Goal: Feedback & Contribution: Contribute content

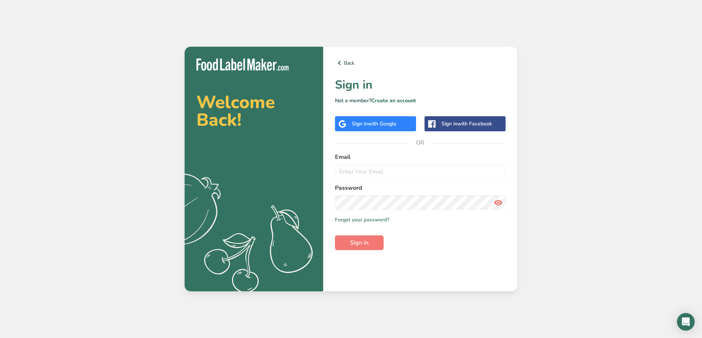
click at [373, 124] on span "with Google" at bounding box center [382, 123] width 29 height 7
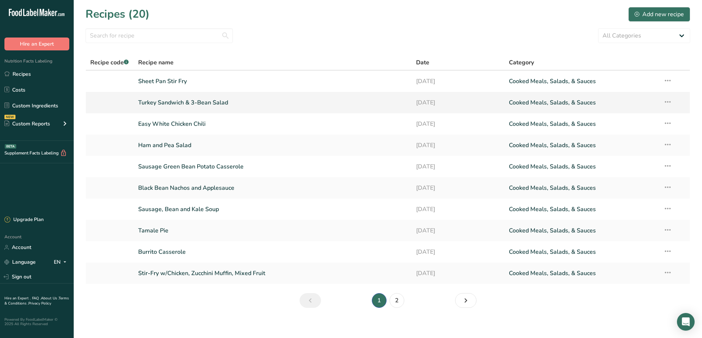
click at [177, 104] on link "Turkey Sandwich & 3-Bean Salad" at bounding box center [272, 102] width 269 height 15
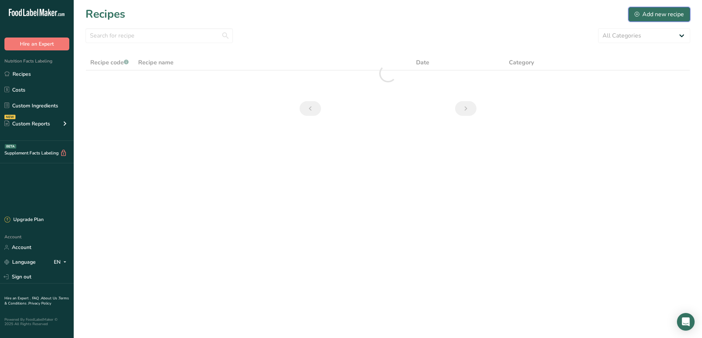
click at [660, 14] on div "Add new recipe" at bounding box center [658, 14] width 49 height 9
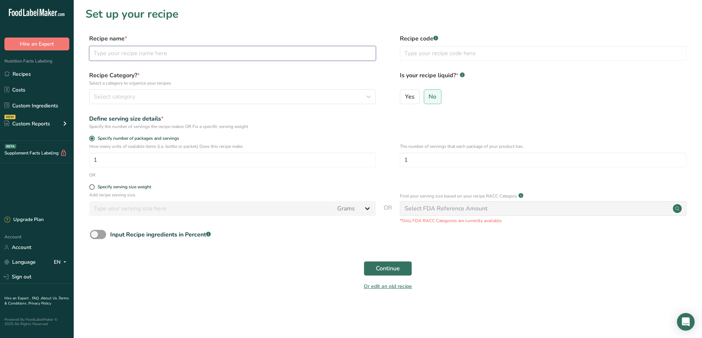
click at [150, 52] on input "text" at bounding box center [232, 53] width 287 height 15
type input "Au Gratin Potatoes and Sausage"
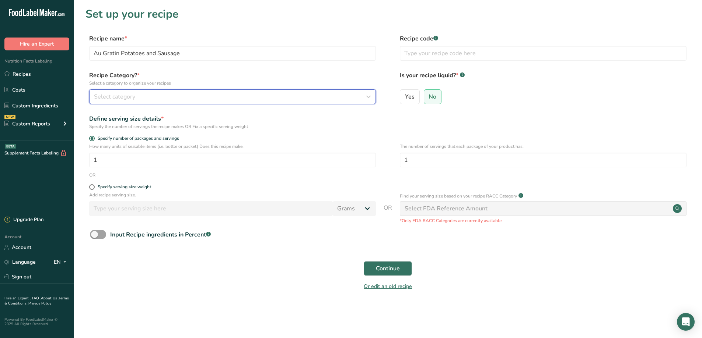
click at [117, 94] on span "Select category" at bounding box center [114, 96] width 41 height 9
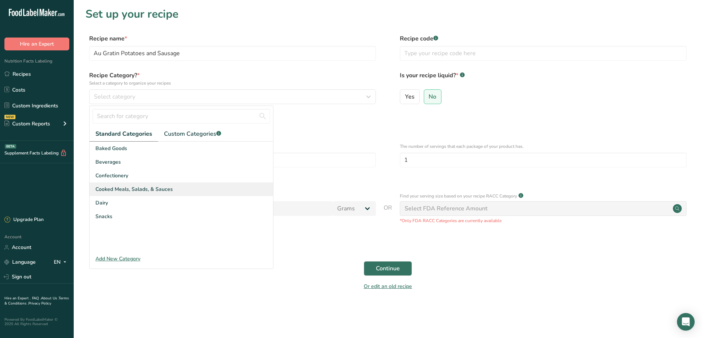
click at [128, 189] on span "Cooked Meals, Salads, & Sauces" at bounding box center [133, 190] width 77 height 8
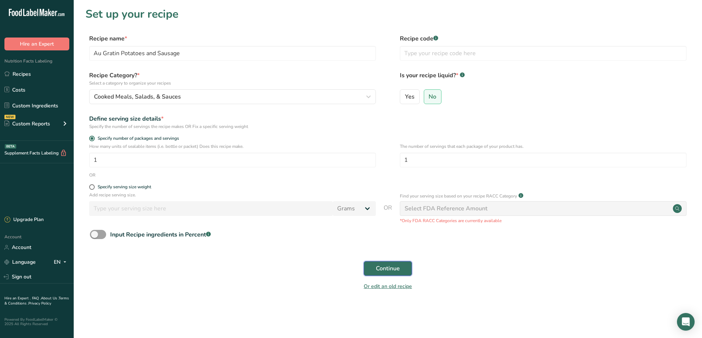
click at [384, 267] on span "Continue" at bounding box center [388, 268] width 24 height 9
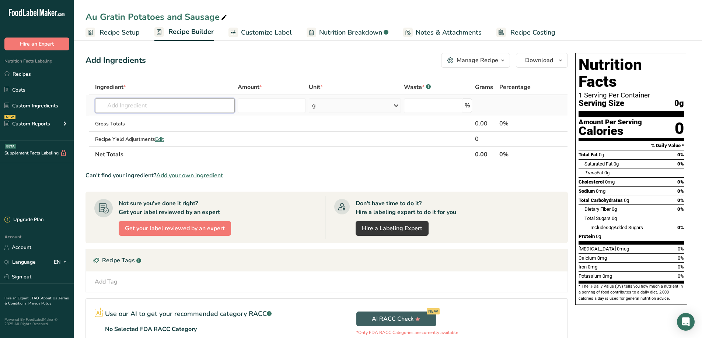
click at [143, 110] on input "text" at bounding box center [165, 105] width 140 height 15
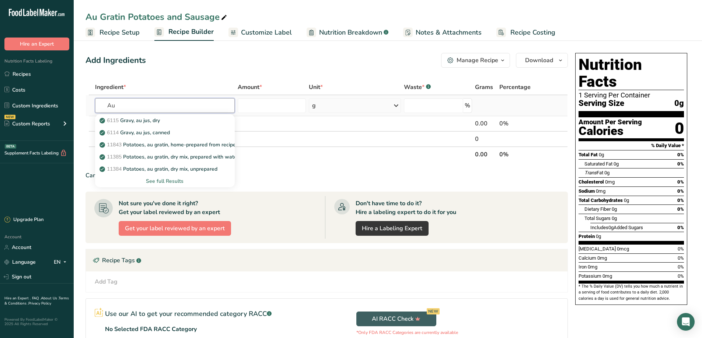
type input "Au"
click at [157, 181] on div "See full Results" at bounding box center [165, 182] width 128 height 8
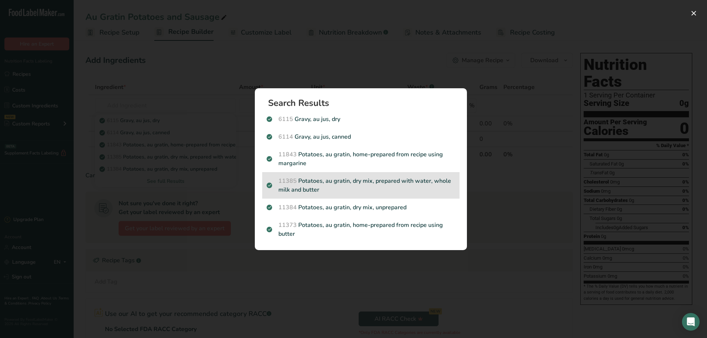
click at [305, 184] on p "11385 Potatoes, au gratin, dry mix, prepared with water, whole milk and butter" at bounding box center [361, 186] width 189 height 18
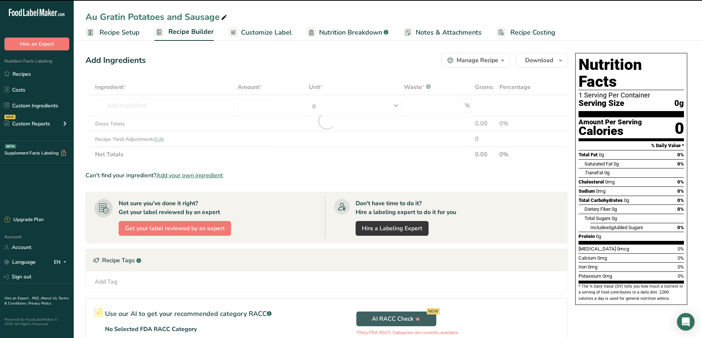
type input "0"
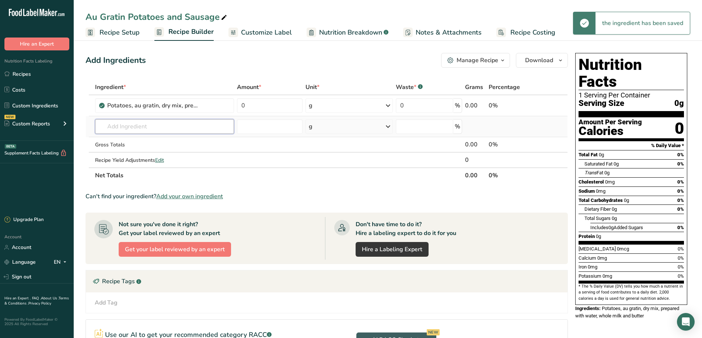
click at [150, 129] on input "text" at bounding box center [164, 126] width 139 height 15
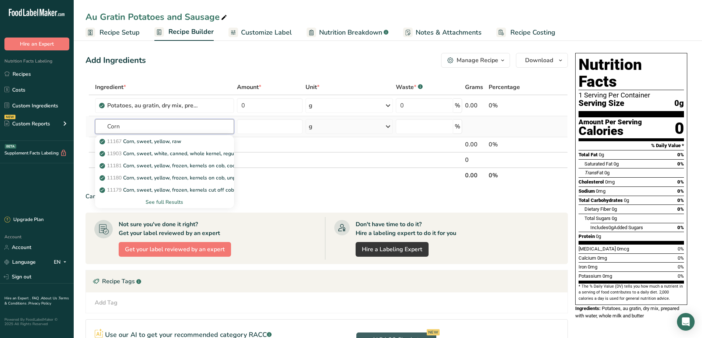
type input "Corn"
click at [169, 202] on div "See full Results" at bounding box center [164, 203] width 127 height 8
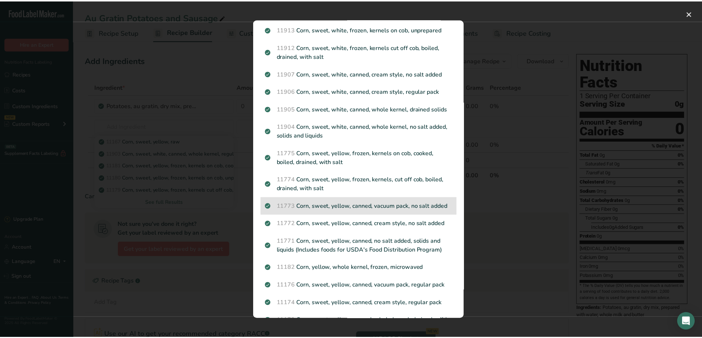
scroll to position [331, 0]
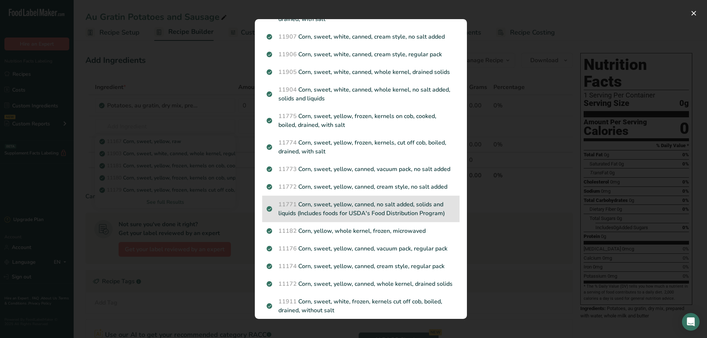
click at [336, 218] on p "11771 Corn, sweet, yellow, canned, no salt added, solids and liquids (Includes …" at bounding box center [361, 209] width 189 height 18
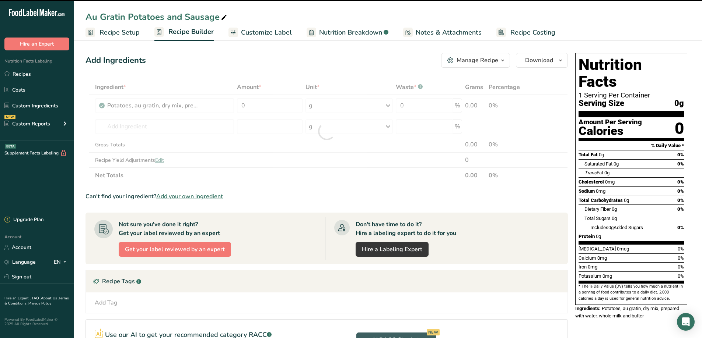
type input "0"
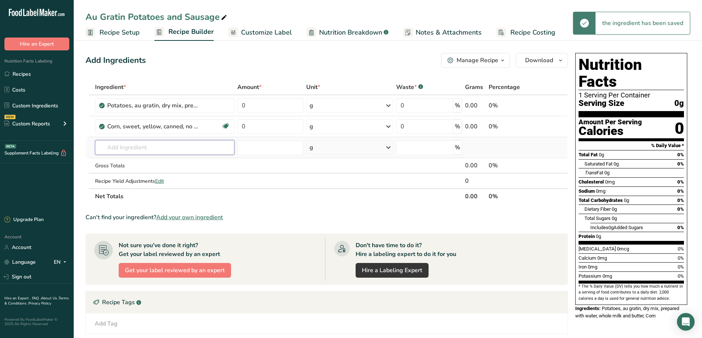
click at [122, 147] on input "text" at bounding box center [165, 147] width 140 height 15
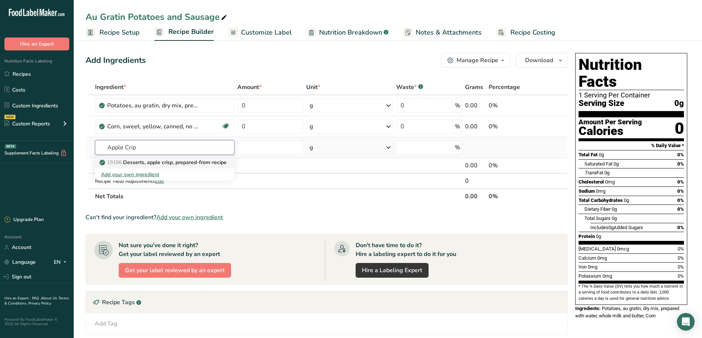
type input "Apple Crip"
click at [158, 164] on p "19186 Desserts, apple crisp, prepared-from-recipe" at bounding box center [164, 163] width 126 height 8
type input "Desserts, apple crisp, prepared-from-recipe"
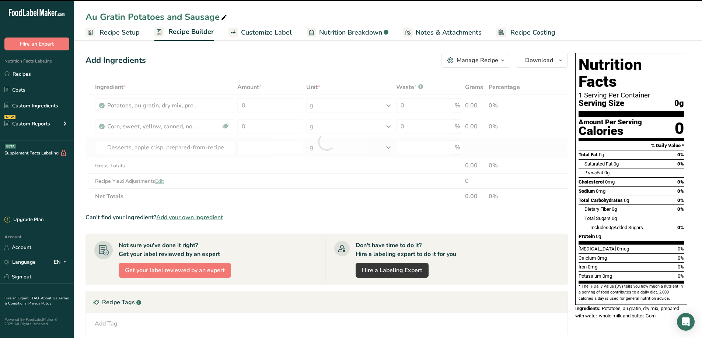
type input "0"
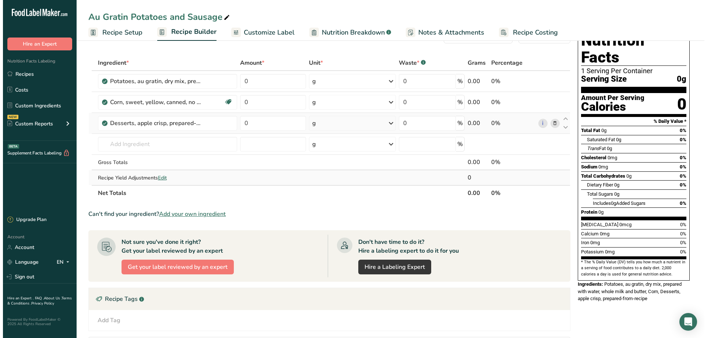
scroll to position [37, 0]
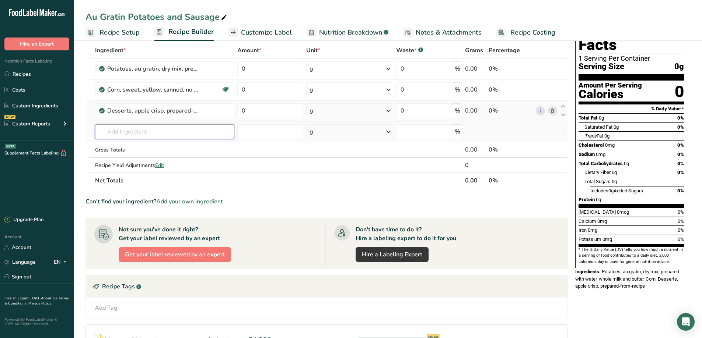
click at [185, 134] on input "text" at bounding box center [165, 131] width 140 height 15
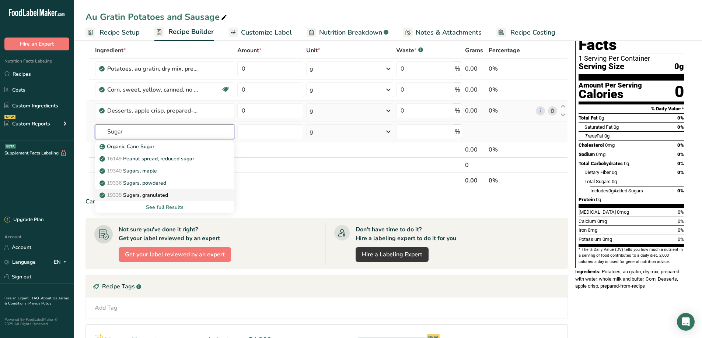
type input "Sugar"
click at [172, 195] on div "19335 [GEOGRAPHIC_DATA], granulated" at bounding box center [159, 196] width 116 height 8
type input "Sugars, granulated"
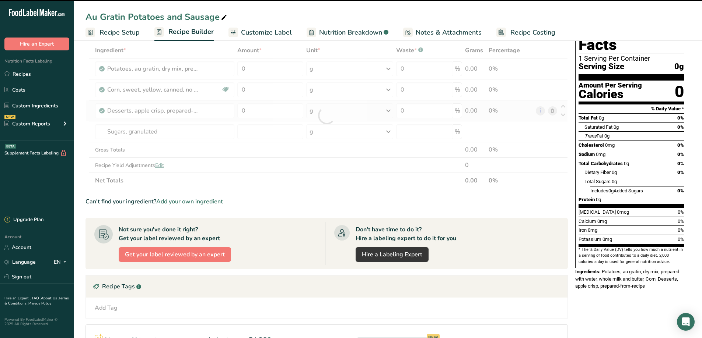
type input "0"
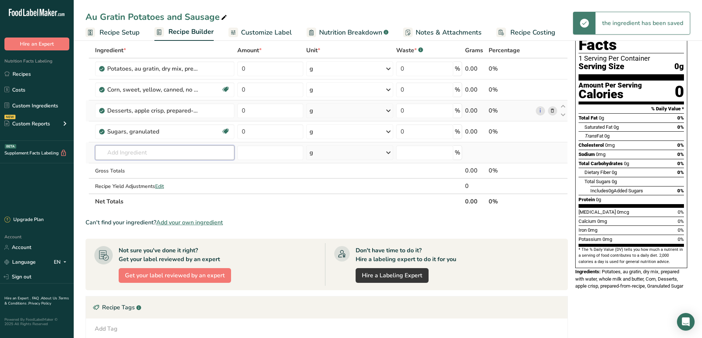
click at [109, 149] on input "text" at bounding box center [165, 152] width 140 height 15
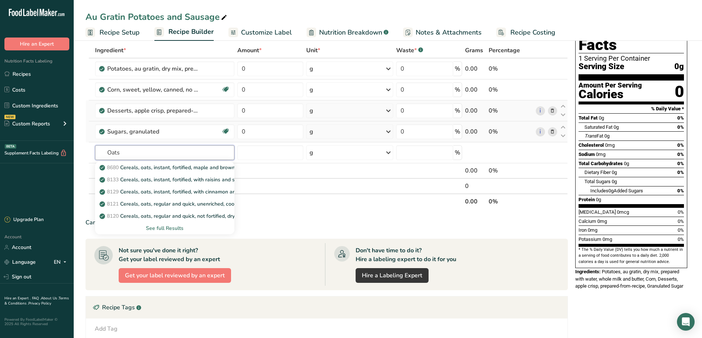
type input "Oats"
click at [553, 132] on icon at bounding box center [551, 132] width 5 height 8
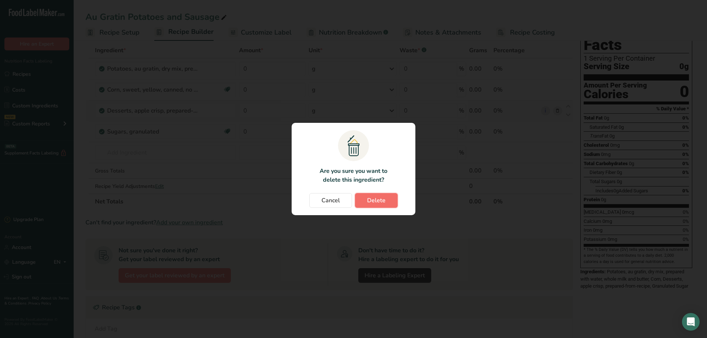
click at [384, 199] on span "Delete" at bounding box center [376, 200] width 18 height 9
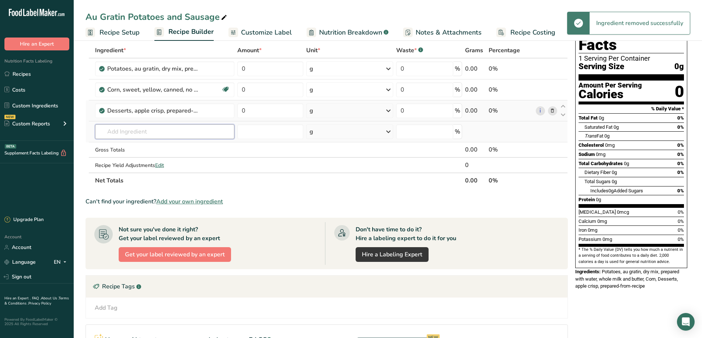
click at [195, 134] on input "text" at bounding box center [165, 131] width 140 height 15
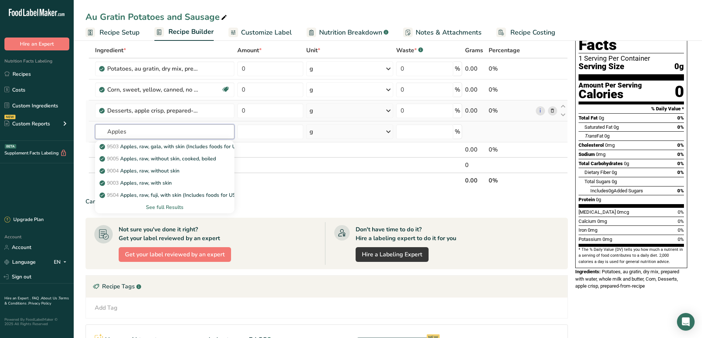
type input "Apples"
click at [165, 207] on div "See full Results" at bounding box center [165, 208] width 128 height 8
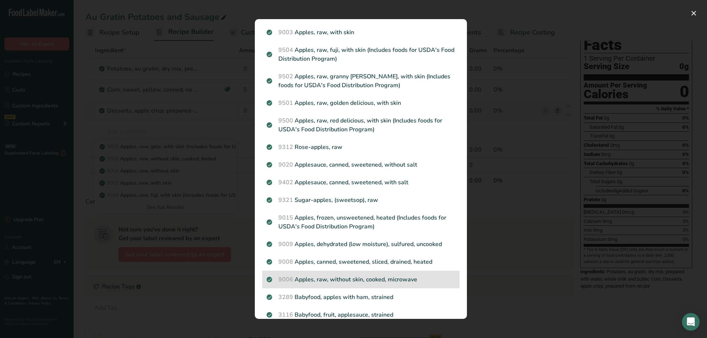
scroll to position [0, 0]
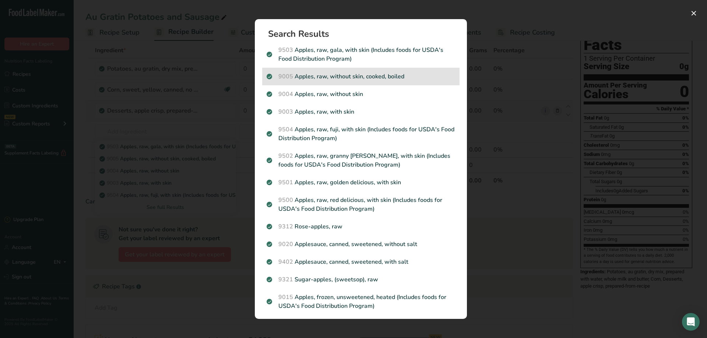
click at [339, 76] on p "9005 Apples, raw, without skin, cooked, boiled" at bounding box center [361, 76] width 189 height 9
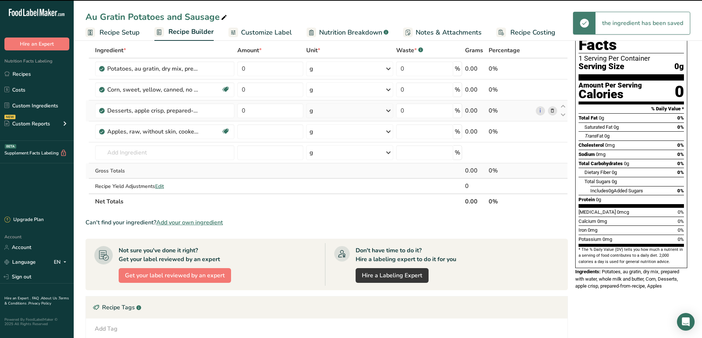
type input "0"
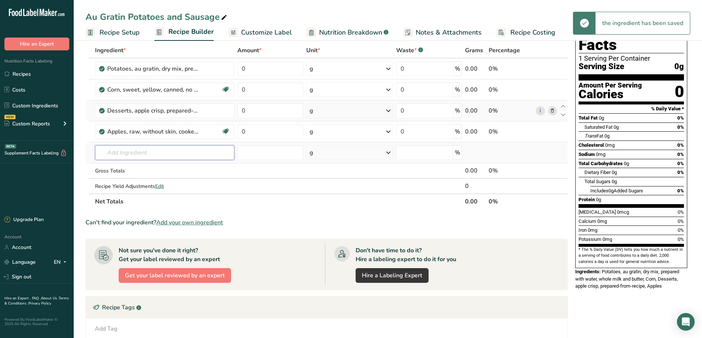
click at [125, 152] on input "text" at bounding box center [165, 152] width 140 height 15
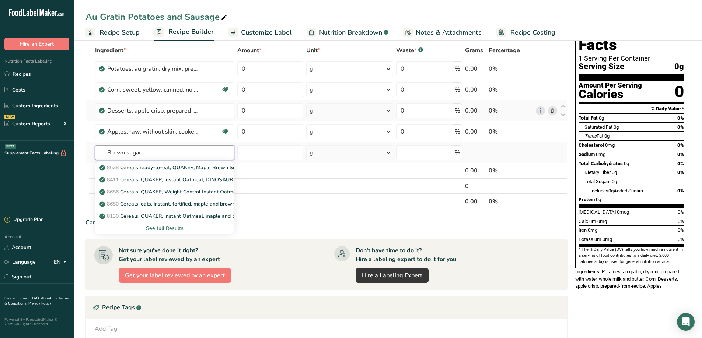
type input "Brown sugar"
click at [166, 230] on div "See full Results" at bounding box center [165, 229] width 128 height 8
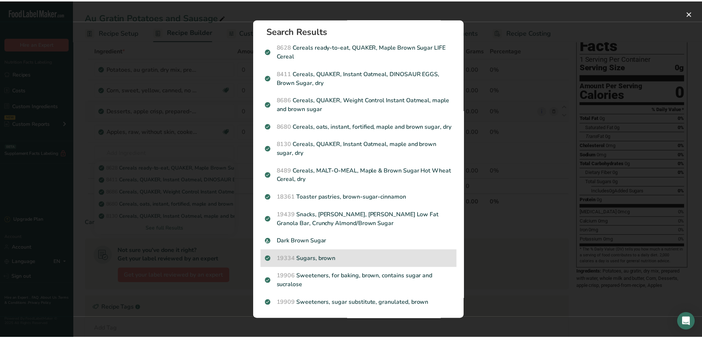
scroll to position [12, 0]
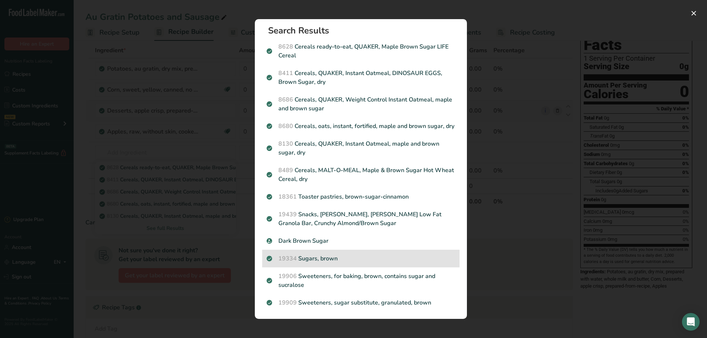
click at [305, 260] on p "19334 Sugars, brown" at bounding box center [361, 258] width 189 height 9
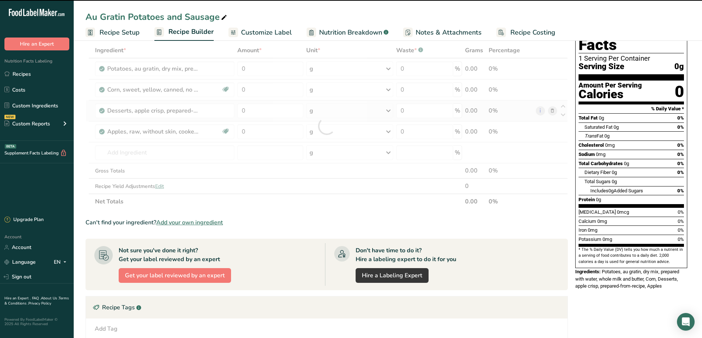
type input "0"
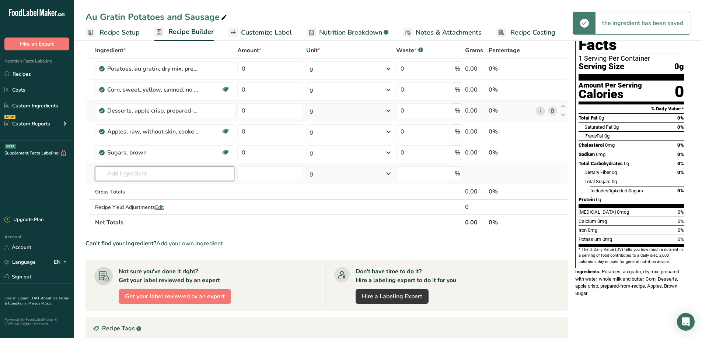
click at [138, 178] on input "text" at bounding box center [165, 173] width 140 height 15
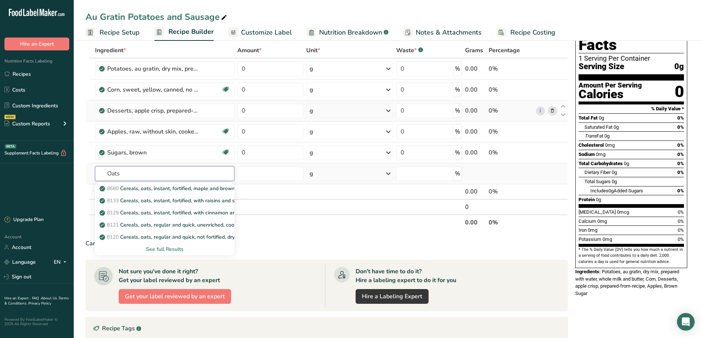
type input "Oats"
click at [167, 249] on div "See full Results" at bounding box center [165, 250] width 128 height 8
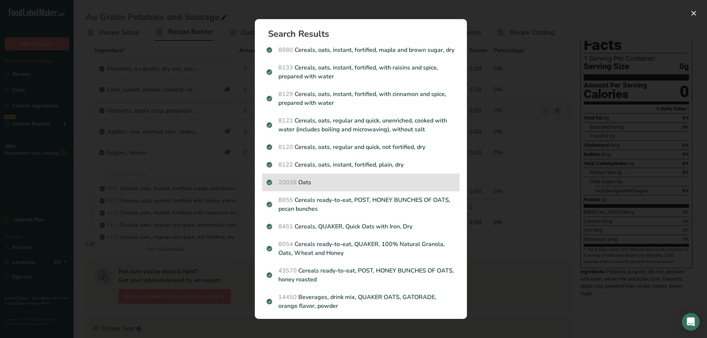
click at [304, 187] on p "20038 Oats" at bounding box center [361, 182] width 189 height 9
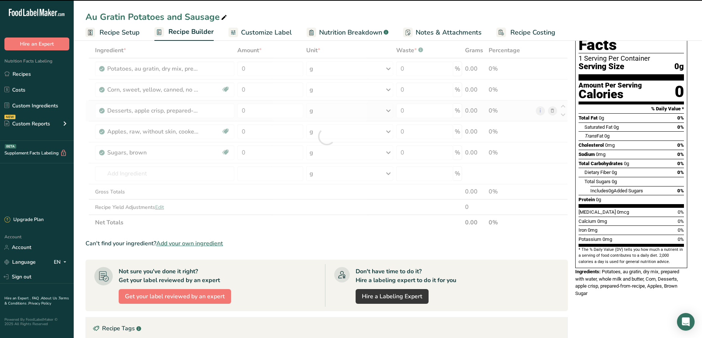
type input "0"
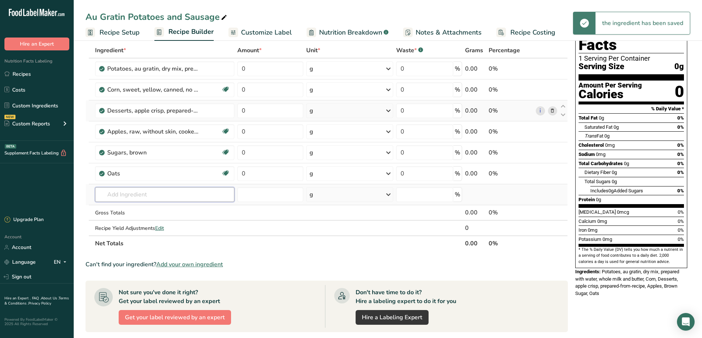
click at [128, 196] on input "text" at bounding box center [165, 194] width 140 height 15
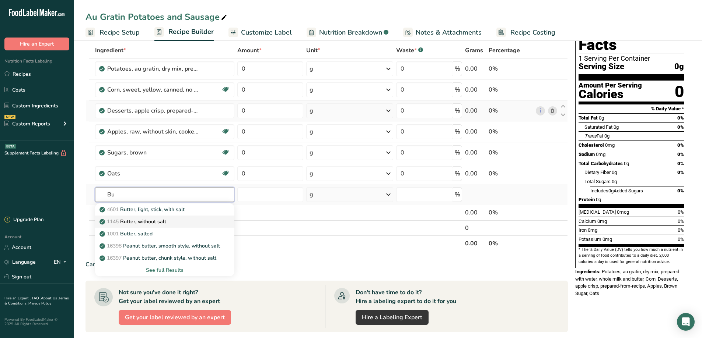
type input "B"
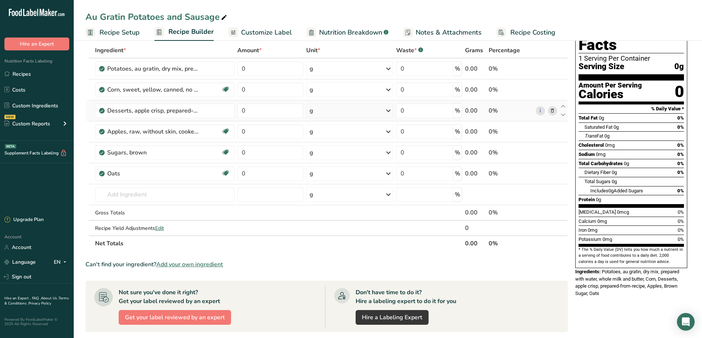
click at [261, 256] on section "Ingredient * Amount * Unit * Waste * .a-a{fill:#347362;}.b-a{fill:#fff;} Grams …" at bounding box center [326, 262] width 482 height 438
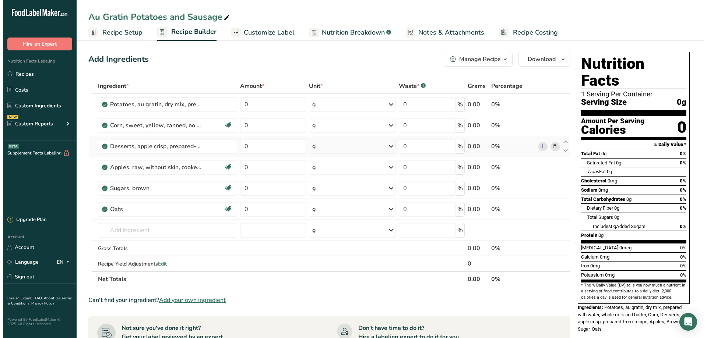
scroll to position [0, 0]
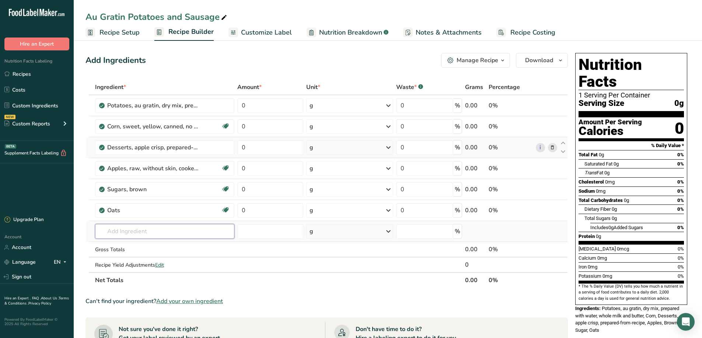
click at [162, 233] on input "text" at bounding box center [165, 231] width 140 height 15
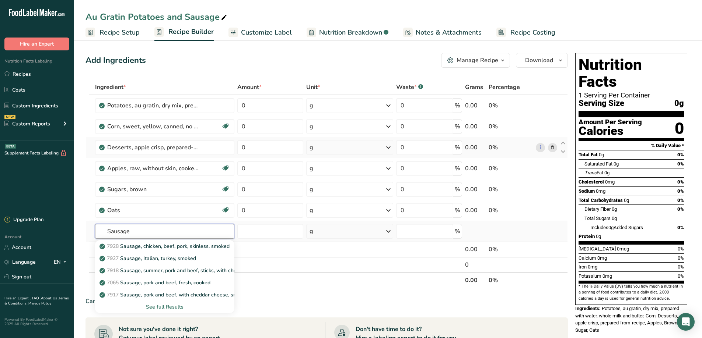
type input "Sausage"
click at [166, 305] on div "See full Results" at bounding box center [165, 307] width 128 height 8
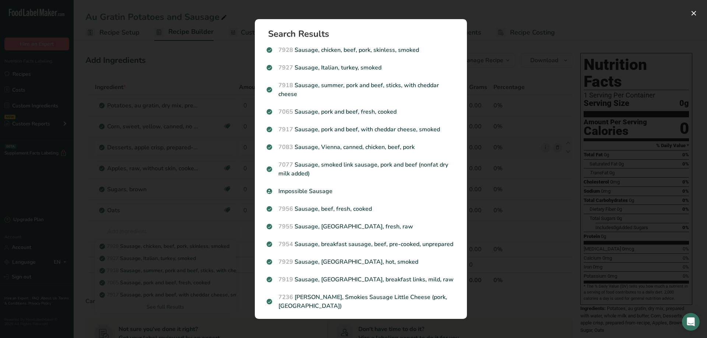
click at [300, 113] on p "7065 Sausage, pork and beef, fresh, cooked" at bounding box center [361, 112] width 189 height 9
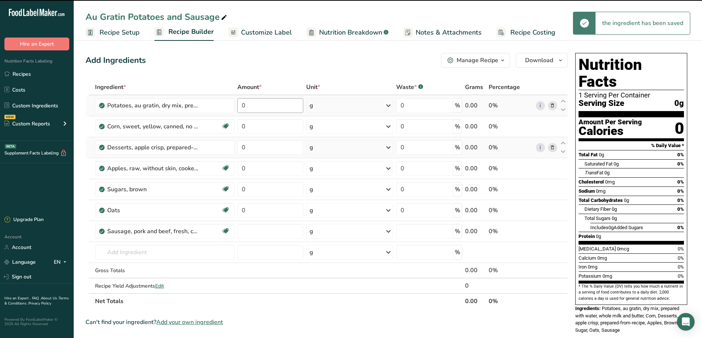
type input "0"
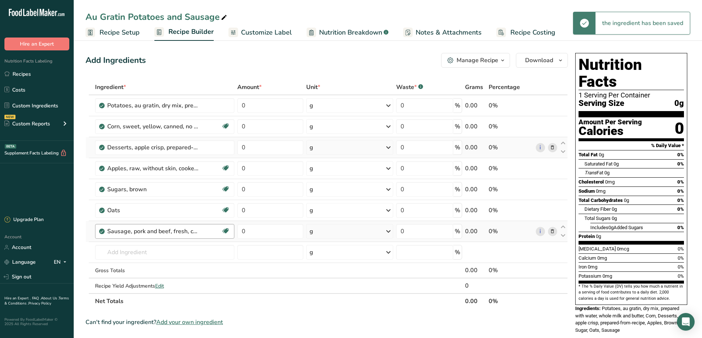
click at [156, 236] on div "Sausage, pork and beef, fresh, cooked Dairy free Gluten free Soy free" at bounding box center [165, 231] width 140 height 15
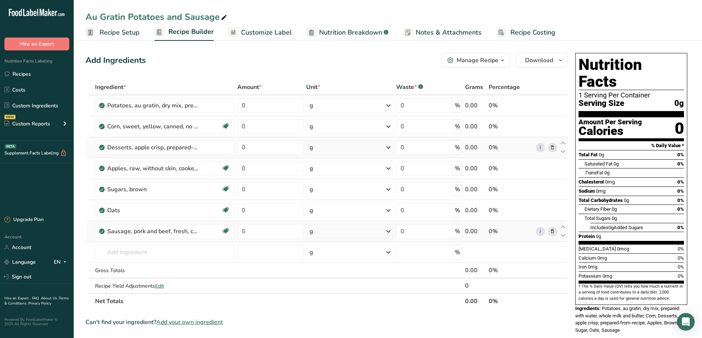
click at [551, 232] on icon at bounding box center [551, 232] width 5 height 8
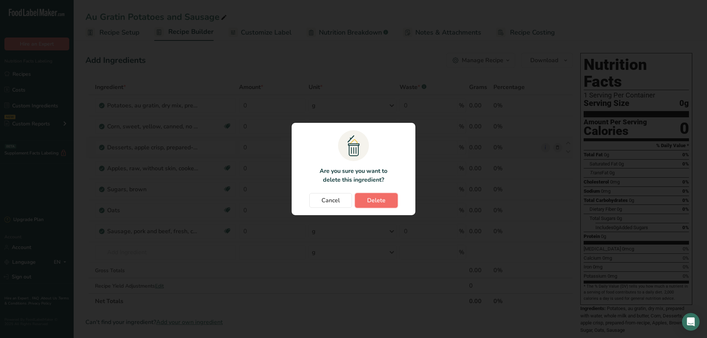
click at [383, 202] on span "Delete" at bounding box center [376, 200] width 18 height 9
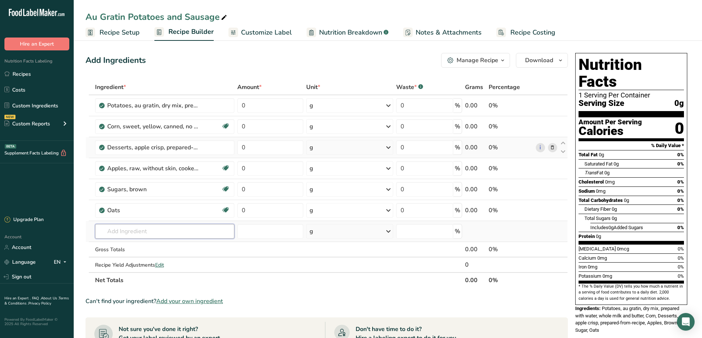
click at [100, 233] on input "text" at bounding box center [165, 231] width 140 height 15
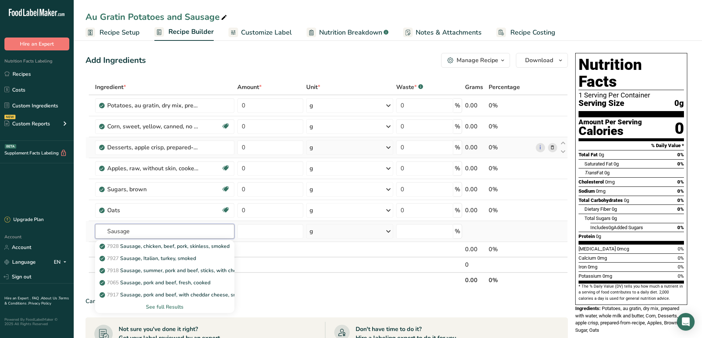
type input "Sausage"
click at [161, 308] on div "See full Results" at bounding box center [165, 307] width 128 height 8
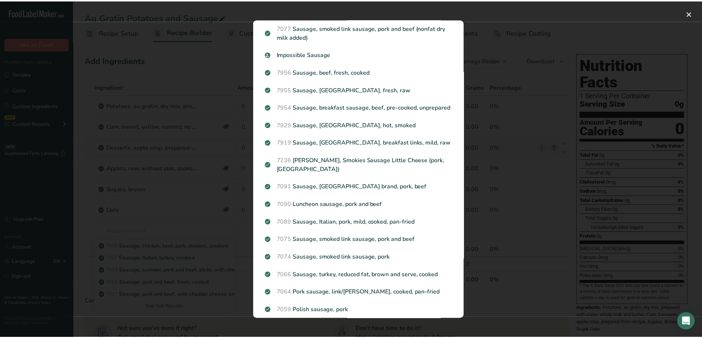
scroll to position [123, 0]
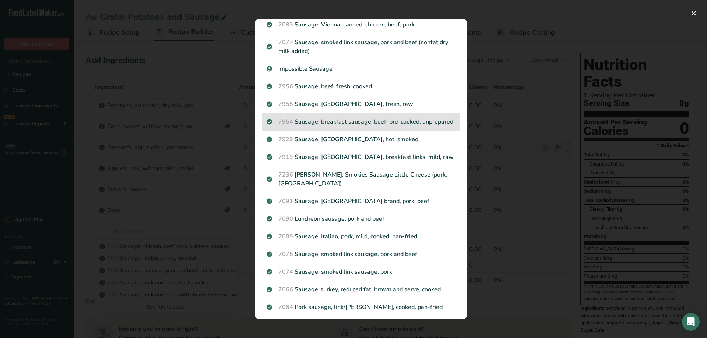
click at [330, 125] on p "7954 Sausage, breakfast sausage, beef, pre-cooked, unprepared" at bounding box center [361, 121] width 189 height 9
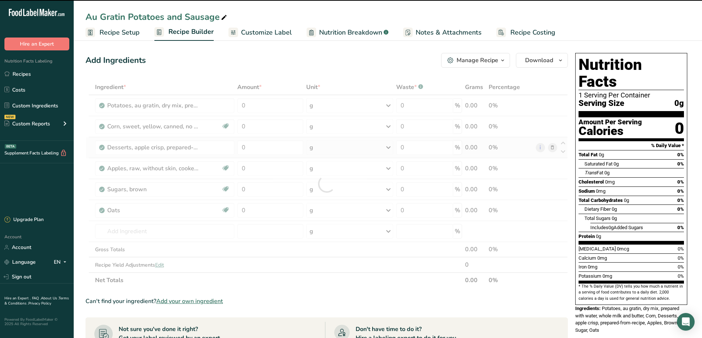
type input "0"
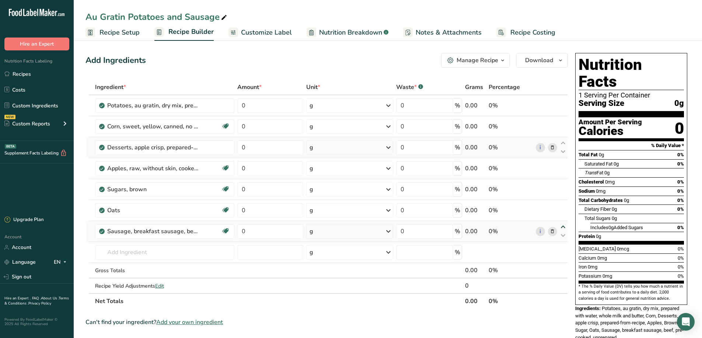
click at [562, 226] on icon at bounding box center [562, 228] width 9 height 6
click at [563, 206] on icon at bounding box center [562, 207] width 9 height 6
click at [562, 185] on icon at bounding box center [562, 186] width 9 height 6
click at [560, 185] on icon at bounding box center [562, 186] width 9 height 6
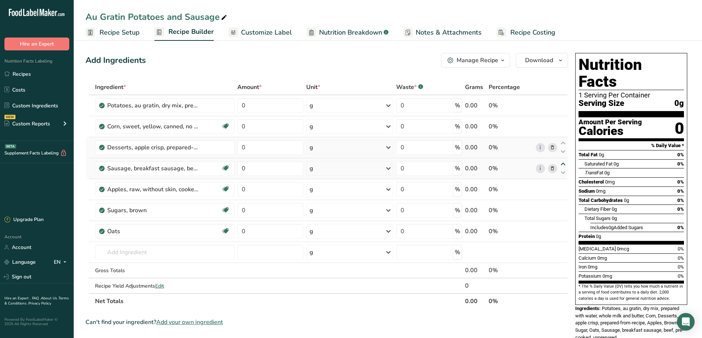
click at [564, 165] on icon at bounding box center [562, 165] width 9 height 6
click at [563, 163] on icon at bounding box center [562, 165] width 9 height 6
click at [561, 165] on icon at bounding box center [562, 165] width 9 height 6
click at [562, 143] on icon at bounding box center [562, 144] width 9 height 6
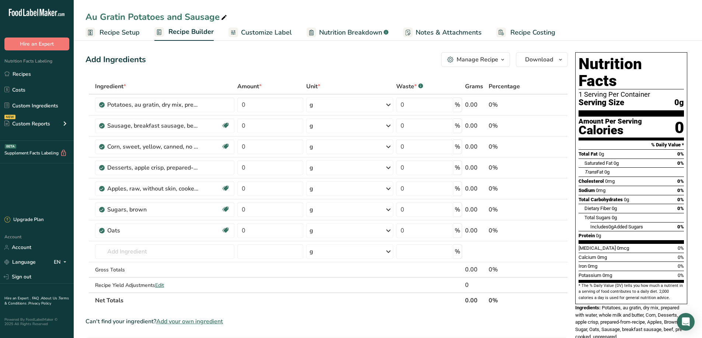
scroll to position [0, 0]
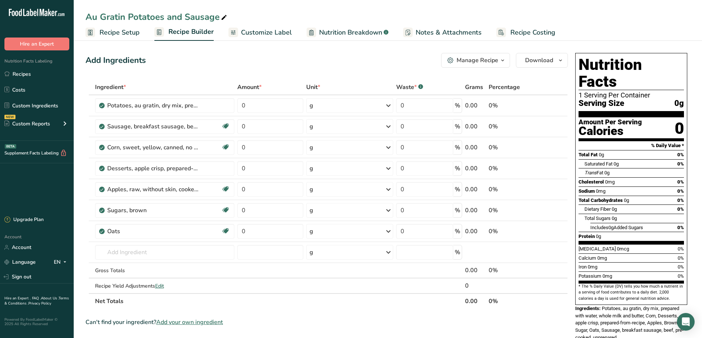
click at [463, 60] on div "Manage Recipe" at bounding box center [477, 60] width 42 height 9
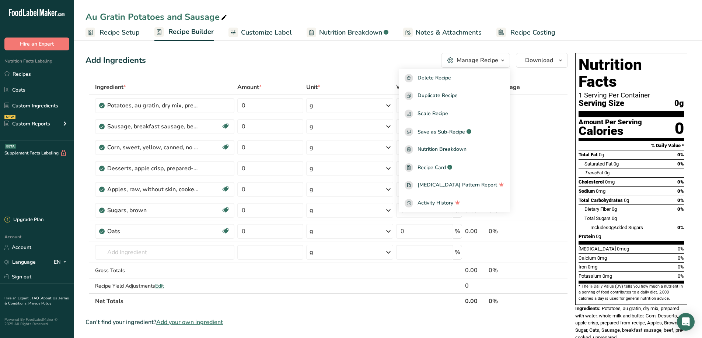
click at [463, 60] on div "Manage Recipe" at bounding box center [477, 60] width 42 height 9
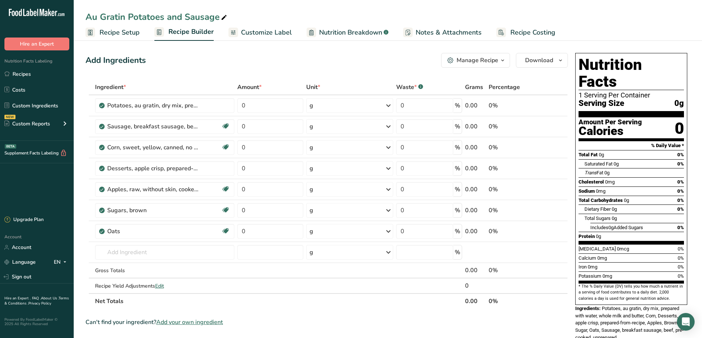
click at [259, 30] on span "Customize Label" at bounding box center [266, 33] width 51 height 10
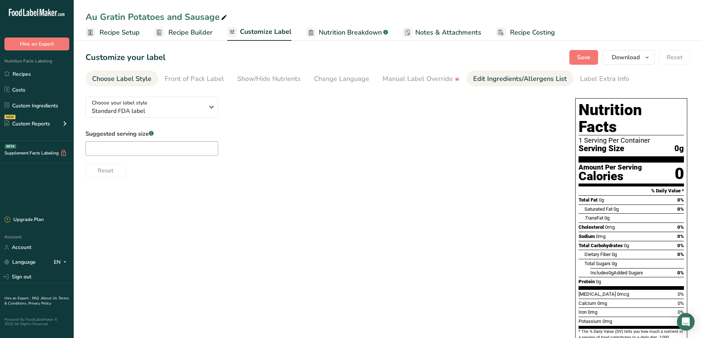
click at [512, 80] on div "Edit Ingredients/Allergens List" at bounding box center [520, 79] width 94 height 10
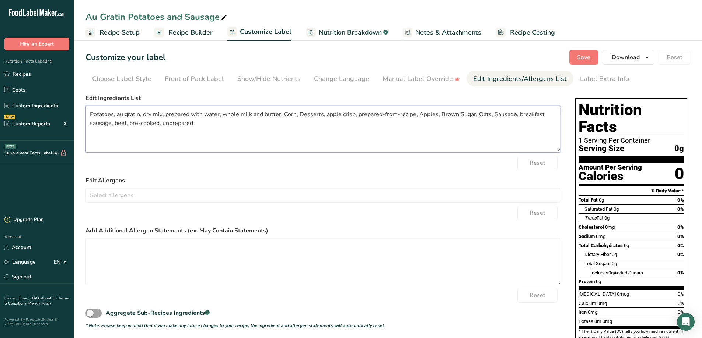
click at [283, 114] on textarea "Potatoes, au gratin, dry mix, prepared with water, whole milk and butter, Corn,…" at bounding box center [322, 129] width 475 height 47
click at [294, 114] on textarea "Potatoes, au gratin, dry mix, prepared with water, whole milk and butter, Corn,…" at bounding box center [322, 129] width 475 height 47
drag, startPoint x: 322, startPoint y: 114, endPoint x: 348, endPoint y: 112, distance: 26.2
click at [348, 112] on textarea "Potatoes, au gratin, dry mix, prepared with water, whole milk and butter, Corn …" at bounding box center [322, 129] width 475 height 47
drag, startPoint x: 322, startPoint y: 115, endPoint x: 326, endPoint y: 114, distance: 3.8
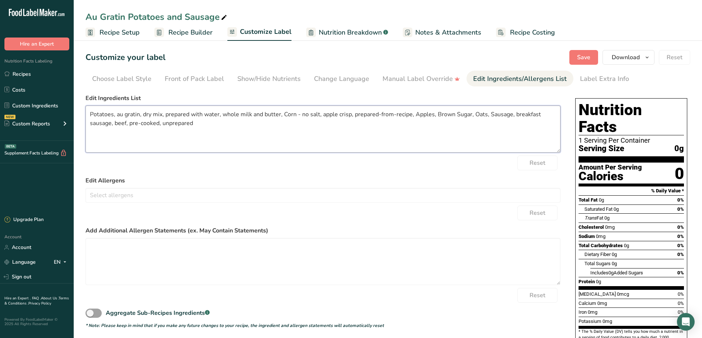
click at [325, 114] on textarea "Potatoes, au gratin, dry mix, prepared with water, whole milk and butter, Corn …" at bounding box center [322, 129] width 475 height 47
click at [341, 115] on textarea "Potatoes, au gratin, dry mix, prepared with water, whole milk and butter, Corn …" at bounding box center [322, 129] width 475 height 47
drag, startPoint x: 355, startPoint y: 115, endPoint x: 416, endPoint y: 115, distance: 60.4
click at [416, 115] on textarea "Potatoes, au gratin, dry mix, prepared with water, whole milk and butter, Corn …" at bounding box center [322, 129] width 475 height 47
click at [358, 117] on textarea "Potatoes, au gratin, dry mix, prepared with water, whole milk and butter, Corn …" at bounding box center [322, 129] width 475 height 47
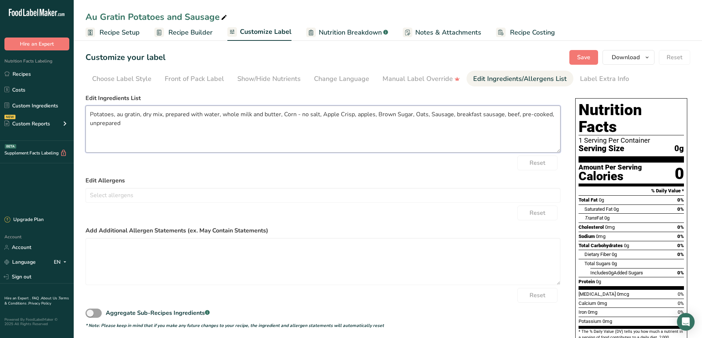
click at [378, 115] on textarea "Potatoes, au gratin, dry mix, prepared with water, whole milk and butter, Corn …" at bounding box center [322, 129] width 475 height 47
click at [396, 114] on textarea "Potatoes, au gratin, dry mix, prepared with water, whole milk and butter, Corn …" at bounding box center [322, 129] width 475 height 47
drag, startPoint x: 412, startPoint y: 115, endPoint x: 416, endPoint y: 115, distance: 4.1
click at [416, 115] on textarea "Potatoes, au gratin, dry mix, prepared with water, whole milk and butter, Corn …" at bounding box center [322, 129] width 475 height 47
drag, startPoint x: 427, startPoint y: 115, endPoint x: 434, endPoint y: 120, distance: 9.1
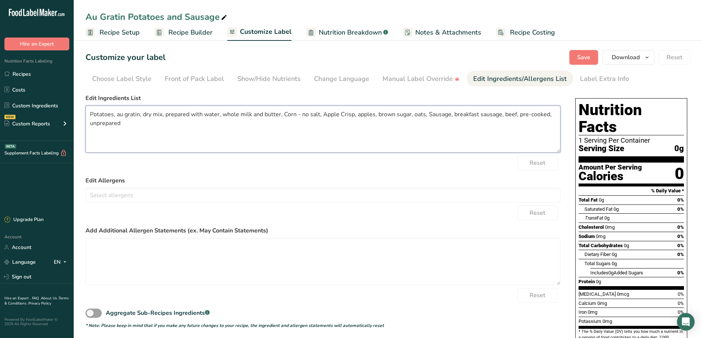
click at [434, 120] on textarea "Potatoes, au gratin, dry mix, prepared with water, whole milk and butter, Corn …" at bounding box center [322, 129] width 475 height 47
click at [297, 115] on textarea "Potatoes, au gratin, dry mix, prepared with water, whole milk and butter, Corn …" at bounding box center [322, 129] width 475 height 47
click at [284, 113] on textarea "Potatoes, au gratin, dry mix, prepared with water, whole milk and butter, Corn …" at bounding box center [322, 129] width 475 height 47
drag, startPoint x: 280, startPoint y: 114, endPoint x: 292, endPoint y: 115, distance: 11.4
click at [292, 115] on textarea "Potatoes, au gratin, dry mix, prepared with water, whole milk and butter, Corn …" at bounding box center [322, 129] width 475 height 47
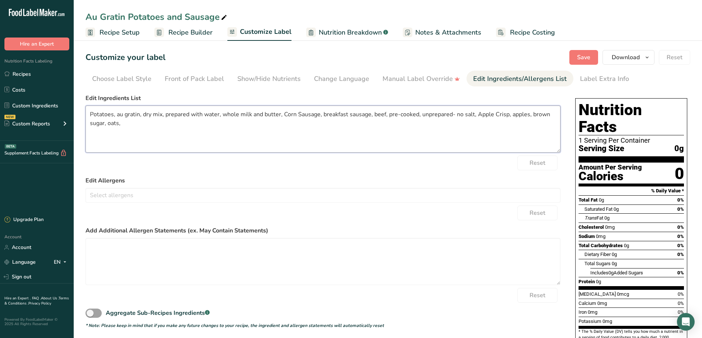
click at [284, 114] on textarea "Potatoes, au gratin, dry mix, prepared with water, whole milk and butter, Corn …" at bounding box center [322, 129] width 475 height 47
drag, startPoint x: 282, startPoint y: 114, endPoint x: 290, endPoint y: 115, distance: 7.4
click at [295, 115] on textarea "Potatoes, au gratin, dry mix, prepared with water, whole milk and butter, Corn …" at bounding box center [322, 129] width 475 height 47
click at [467, 124] on textarea "Potatoes, au gratin, dry mix, prepared with water, whole milk and butter, Sausa…" at bounding box center [322, 129] width 475 height 47
drag, startPoint x: 442, startPoint y: 114, endPoint x: 447, endPoint y: 114, distance: 4.8
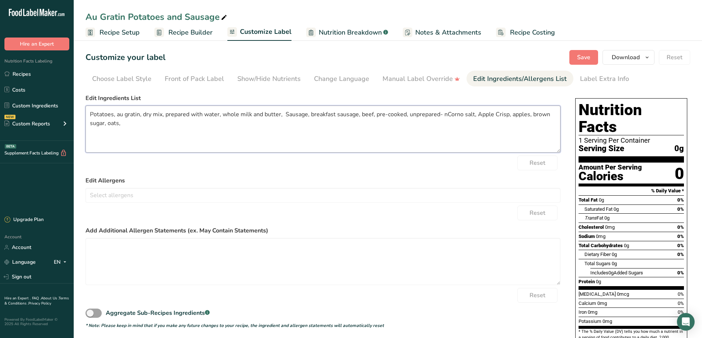
click at [447, 114] on textarea "Potatoes, au gratin, dry mix, prepared with water, whole milk and butter, Sausa…" at bounding box center [322, 129] width 475 height 47
drag, startPoint x: 439, startPoint y: 114, endPoint x: 444, endPoint y: 115, distance: 5.2
click at [444, 115] on textarea "Potatoes, au gratin, dry mix, prepared with water, whole milk and butter, Sausa…" at bounding box center [322, 129] width 475 height 47
click at [452, 115] on textarea "Potatoes, au gratin, dry mix, prepared with water, whole milk and butter, Sausa…" at bounding box center [322, 129] width 475 height 47
click at [454, 114] on textarea "Potatoes, au gratin, dry mix, prepared with water, whole milk and butter, Sausa…" at bounding box center [322, 129] width 475 height 47
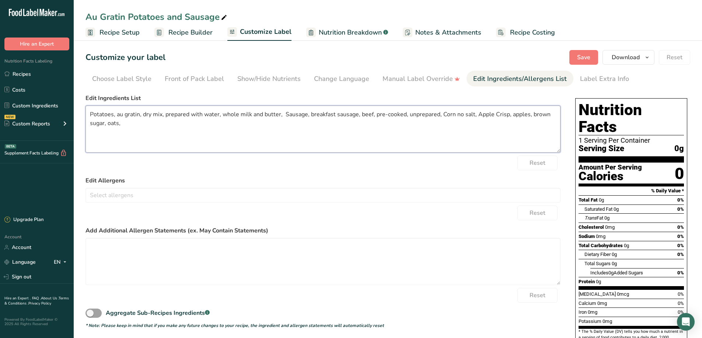
click at [462, 115] on textarea "Potatoes, au gratin, dry mix, prepared with water, whole milk and butter, Sausa…" at bounding box center [322, 129] width 475 height 47
click at [467, 115] on textarea "Potatoes, au gratin, dry mix, prepared with water, whole milk and butter, Sausa…" at bounding box center [322, 129] width 475 height 47
click at [454, 115] on textarea "Potatoes, au gratin, dry mix, prepared with water, whole milk and butter, Sausa…" at bounding box center [322, 129] width 475 height 47
drag, startPoint x: 279, startPoint y: 114, endPoint x: 296, endPoint y: 103, distance: 20.4
click at [285, 114] on textarea "Potatoes, au gratin, dry mix, prepared with water, whole milk and butter, Sausa…" at bounding box center [322, 129] width 475 height 47
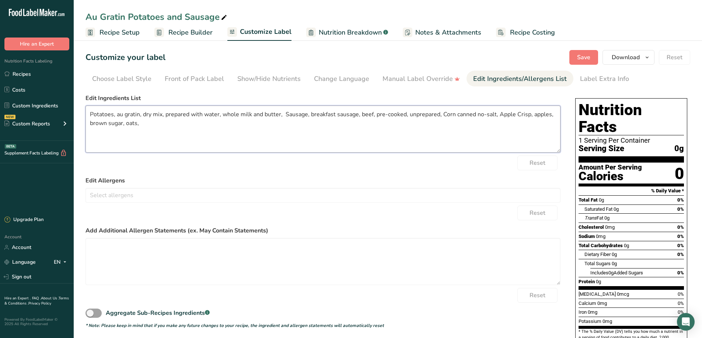
click at [284, 111] on textarea "Potatoes, au gratin, dry mix, prepared with water, whole milk and butter, Sausa…" at bounding box center [322, 129] width 475 height 47
click at [285, 116] on textarea "Potatoes, au gratin, dry mix, prepared with water, whole milk and butter, Sausa…" at bounding box center [322, 129] width 475 height 47
click at [284, 114] on textarea "Potatoes, au gratin, dry mix, prepared with water, whole milk and butter, Sausa…" at bounding box center [322, 129] width 475 height 47
drag, startPoint x: 295, startPoint y: 114, endPoint x: 319, endPoint y: 116, distance: 23.7
click at [319, 116] on textarea "Potatoes, au gratin, dry mix, prepared with water, whole milk and butter, and S…" at bounding box center [322, 129] width 475 height 47
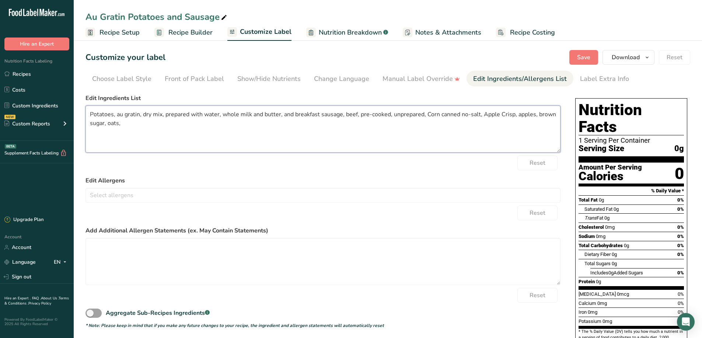
drag, startPoint x: 345, startPoint y: 115, endPoint x: 357, endPoint y: 118, distance: 12.1
click at [357, 118] on textarea "Potatoes, au gratin, dry mix, prepared with water, whole milk and butter, and b…" at bounding box center [322, 129] width 475 height 47
drag, startPoint x: 390, startPoint y: 115, endPoint x: 421, endPoint y: 115, distance: 31.7
click at [421, 115] on textarea "Potatoes, au gratin, dry mix, prepared with water, whole milk and butter, and b…" at bounding box center [322, 129] width 475 height 47
click at [393, 136] on textarea "Potatoes, au gratin, dry mix, prepared with water, whole milk and butter, and b…" at bounding box center [322, 129] width 475 height 47
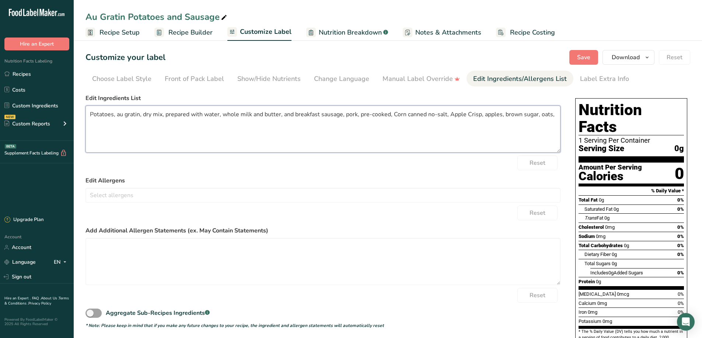
click at [552, 115] on textarea "Potatoes, au gratin, dry mix, prepared with water, whole milk and butter, and b…" at bounding box center [322, 129] width 475 height 47
click at [540, 115] on textarea "Potatoes, au gratin, dry mix, prepared with water, whole milk and butter, and b…" at bounding box center [322, 129] width 475 height 47
type textarea "Potatoes, au gratin, dry mix, prepared with water, whole milk and butter, and b…"
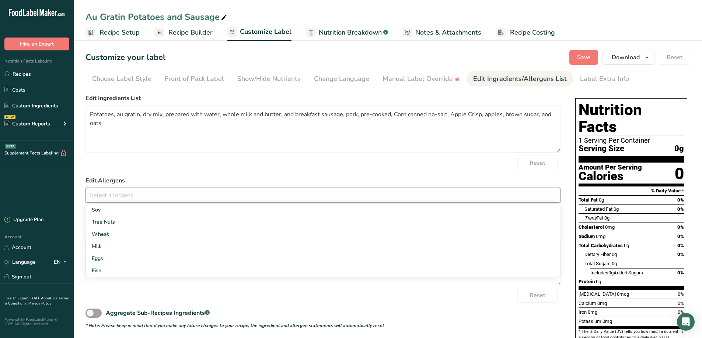
click at [194, 196] on input "text" at bounding box center [323, 195] width 474 height 11
click at [109, 249] on link "Milk" at bounding box center [323, 246] width 474 height 12
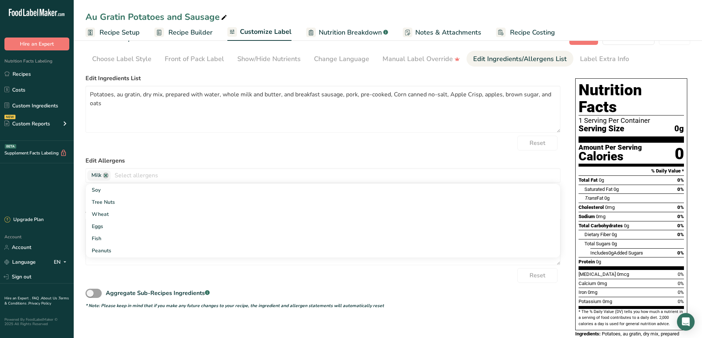
scroll to position [37, 0]
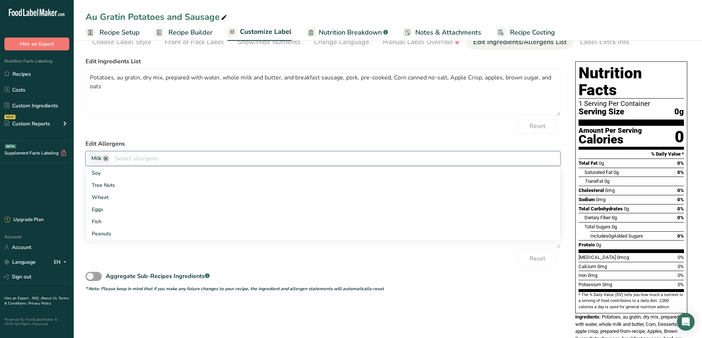
click at [115, 155] on input "text" at bounding box center [334, 158] width 449 height 11
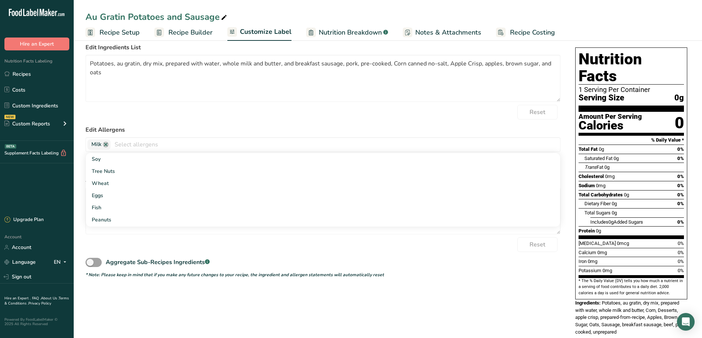
click at [240, 289] on div "Choose your label style Standard FDA label USA (FDA) Standard FDA label Tabular…" at bounding box center [387, 191] width 604 height 303
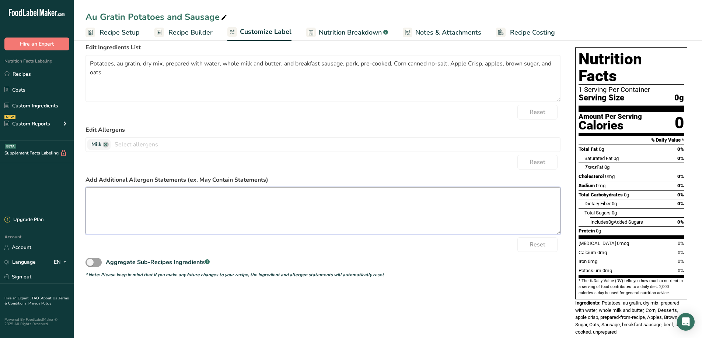
click at [125, 199] on textarea at bounding box center [322, 210] width 475 height 47
click at [136, 197] on textarea "May contain allegergens and ingredients not listed." at bounding box center [322, 210] width 475 height 47
click at [136, 197] on textarea "May contain alleergens and ingredients not listed." at bounding box center [322, 210] width 475 height 47
click at [236, 199] on textarea "May contain allergens and ingredients not listed." at bounding box center [322, 210] width 475 height 47
type textarea "May contain allergens and ingredients not listed."
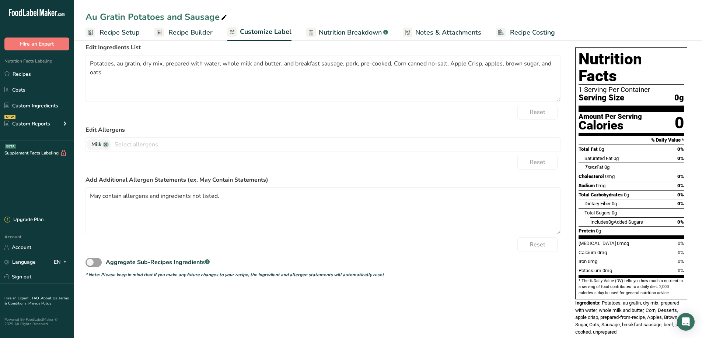
click at [186, 32] on span "Recipe Builder" at bounding box center [190, 33] width 44 height 10
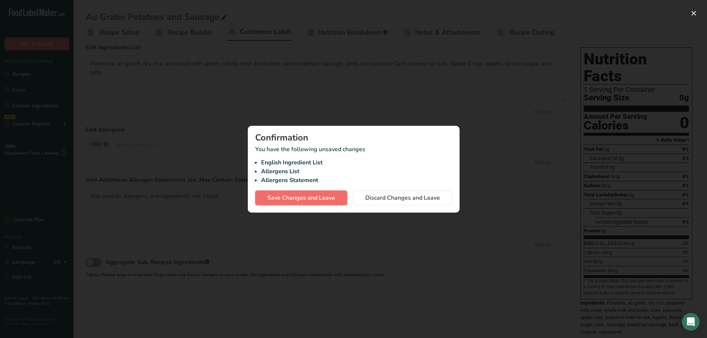
click at [315, 200] on span "Save Changes and Leave" at bounding box center [301, 198] width 68 height 9
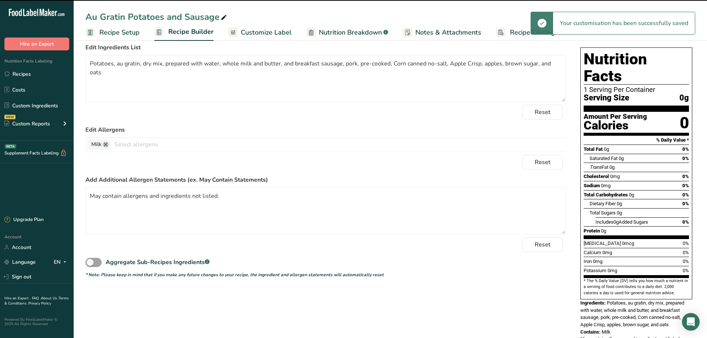
type textarea "Potatoes, au gratin, dry mix, prepared with water, whole milk and butter, and b…"
type textarea "May contain allergens and ingredients not listed."
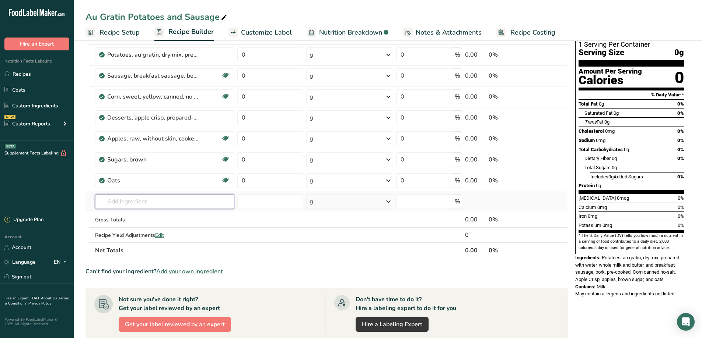
click at [117, 205] on input "text" at bounding box center [165, 201] width 140 height 15
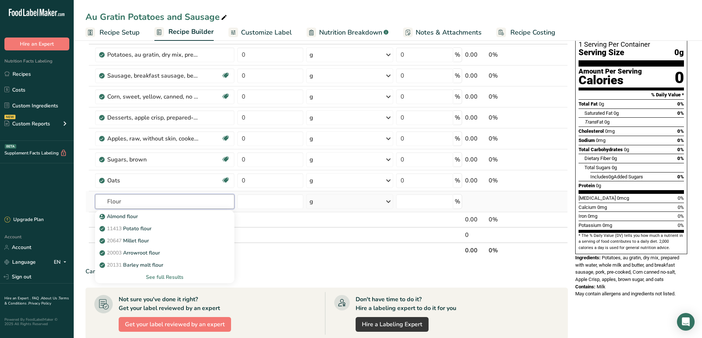
type input "Flour"
click at [160, 280] on div "See full Results" at bounding box center [165, 278] width 128 height 8
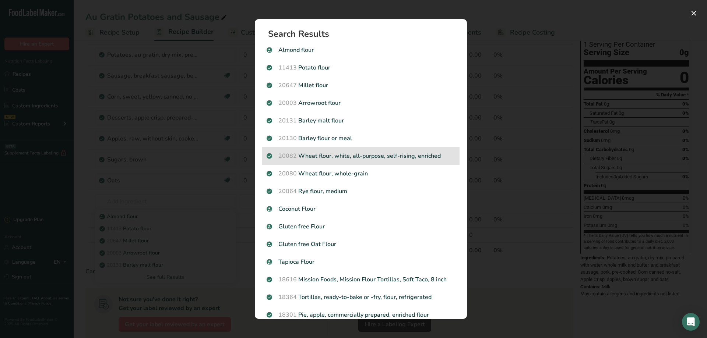
click at [327, 154] on p "20082 Wheat flour, white, all-purpose, self-rising, enriched" at bounding box center [361, 156] width 189 height 9
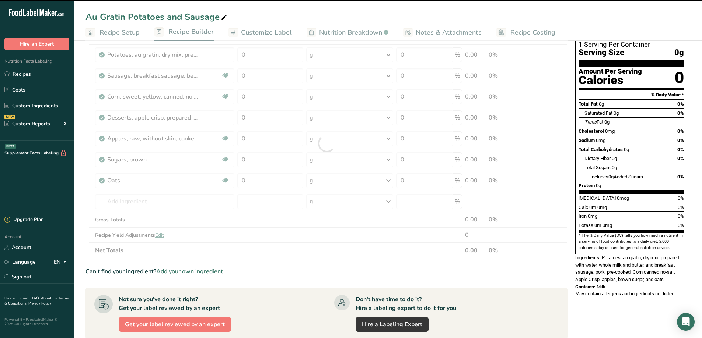
type input "0"
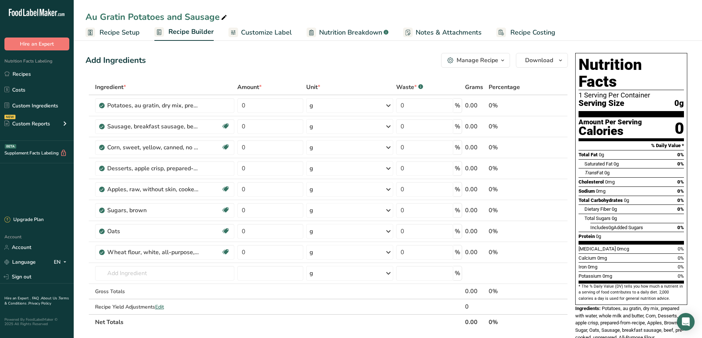
click at [269, 33] on span "Customize Label" at bounding box center [266, 33] width 51 height 10
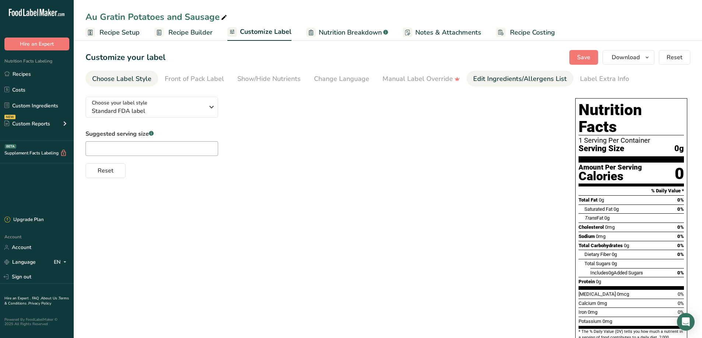
click at [487, 79] on div "Edit Ingredients/Allergens List" at bounding box center [520, 79] width 94 height 10
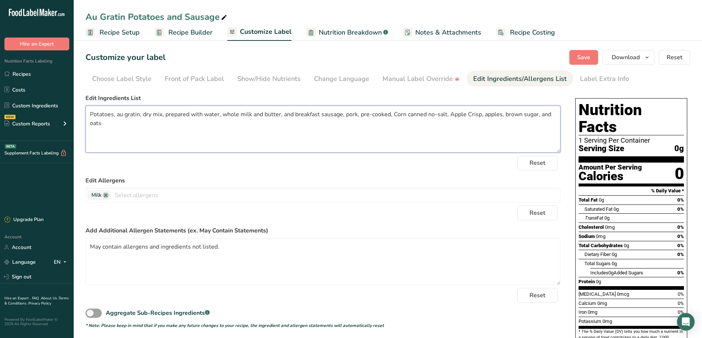
click at [102, 125] on textarea "Potatoes, au gratin, dry mix, prepared with water, whole milk and butter, and b…" at bounding box center [322, 129] width 475 height 47
click at [178, 34] on span "Recipe Builder" at bounding box center [190, 33] width 44 height 10
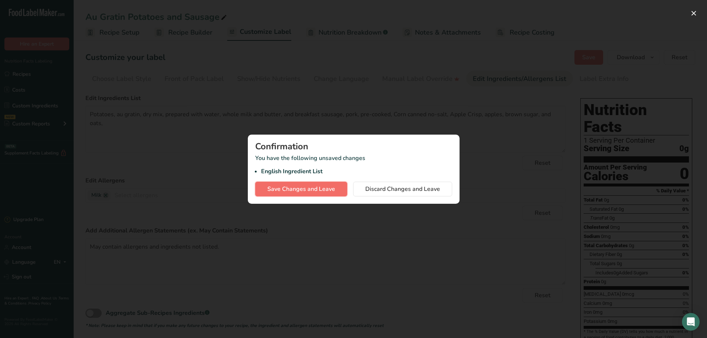
click at [301, 190] on span "Save Changes and Leave" at bounding box center [301, 189] width 68 height 9
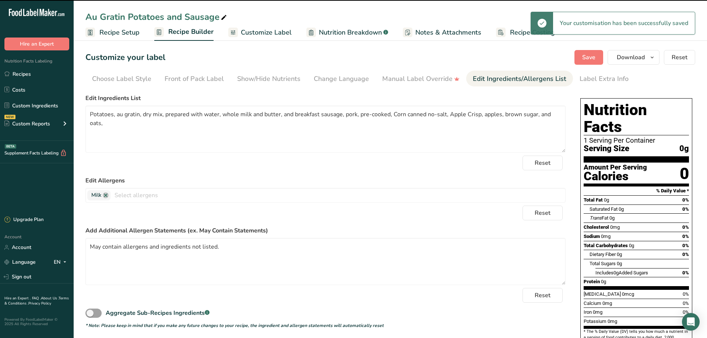
type textarea "Potatoes, au gratin, dry mix, prepared with water, whole milk and butter, and b…"
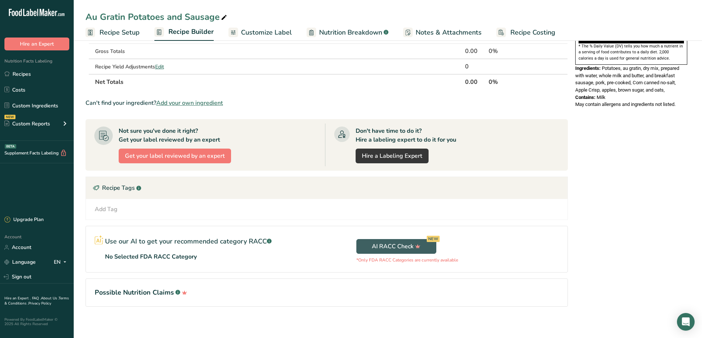
scroll to position [245, 0]
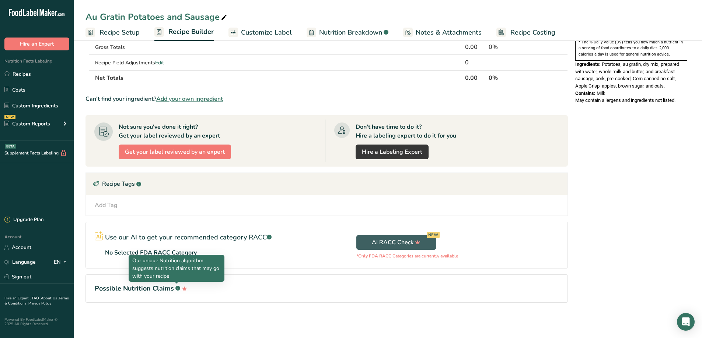
click at [176, 288] on rect at bounding box center [177, 288] width 5 height 5
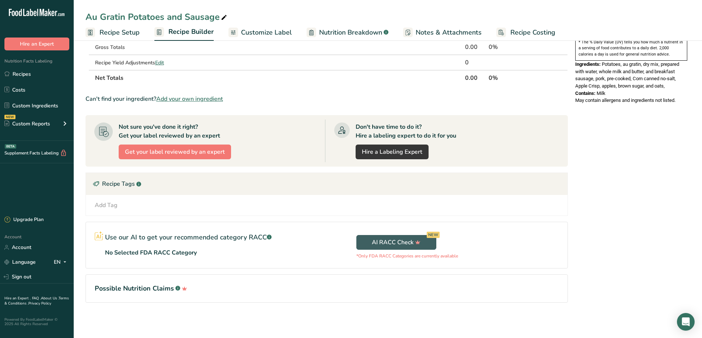
click at [176, 288] on rect at bounding box center [177, 288] width 5 height 5
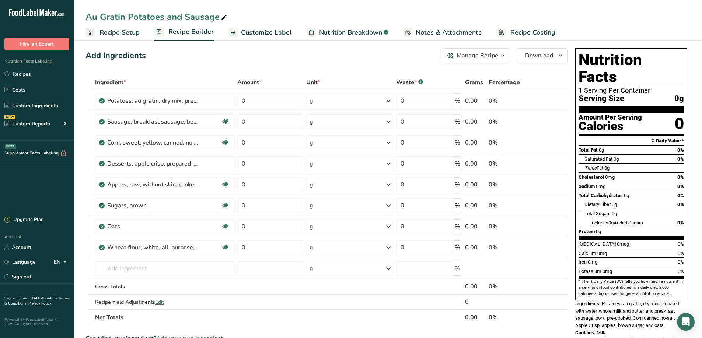
scroll to position [0, 0]
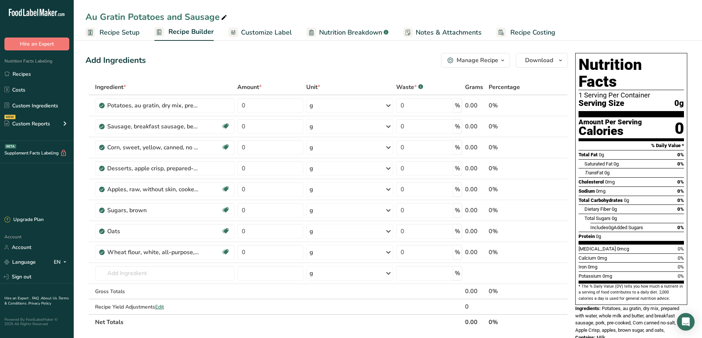
click at [261, 34] on span "Customize Label" at bounding box center [266, 33] width 51 height 10
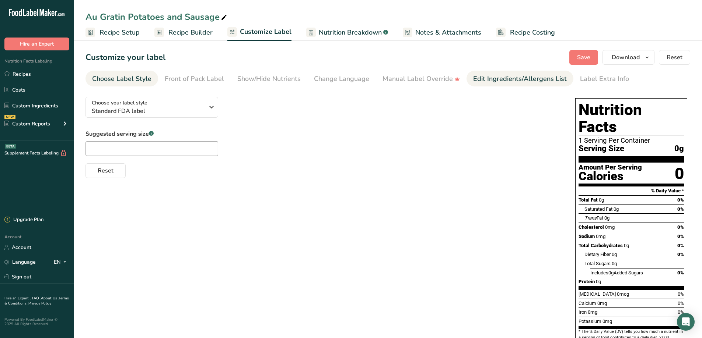
click at [479, 81] on div "Edit Ingredients/Allergens List" at bounding box center [520, 79] width 94 height 10
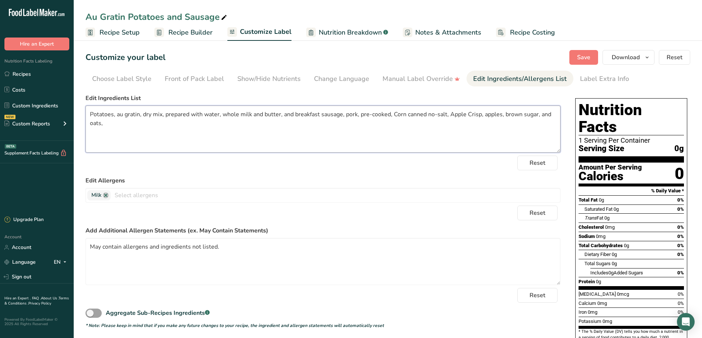
click at [116, 122] on textarea "Potatoes, au gratin, dry mix, prepared with water, whole milk and butter, and b…" at bounding box center [322, 129] width 475 height 47
click at [579, 56] on span "Save" at bounding box center [583, 57] width 13 height 9
drag, startPoint x: 222, startPoint y: 113, endPoint x: 238, endPoint y: 116, distance: 15.7
click at [238, 116] on textarea "Potatoes, au gratin, dry mix, prepared with water, whole milk and butter, and b…" at bounding box center [322, 129] width 475 height 47
type textarea "Potatoes, au gratin, dry mix, prepared with water, 1% milk and butter, and brea…"
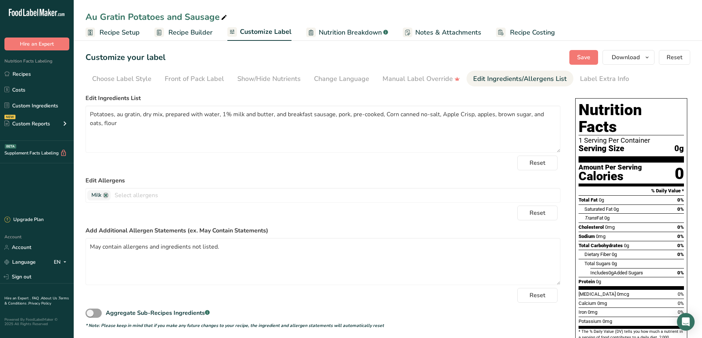
click at [275, 165] on div "Reset" at bounding box center [322, 163] width 475 height 15
click at [584, 57] on span "Save" at bounding box center [583, 57] width 13 height 9
click at [626, 59] on span "Download" at bounding box center [625, 57] width 28 height 9
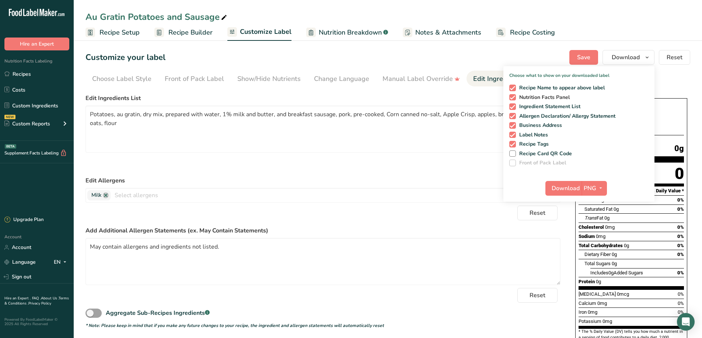
click at [514, 97] on span at bounding box center [512, 97] width 7 height 7
click at [514, 97] on input "Nutrition Facts Panel" at bounding box center [511, 97] width 5 height 5
checkbox input "false"
click at [512, 125] on span at bounding box center [512, 125] width 7 height 7
click at [512, 125] on input "Business Address" at bounding box center [511, 125] width 5 height 5
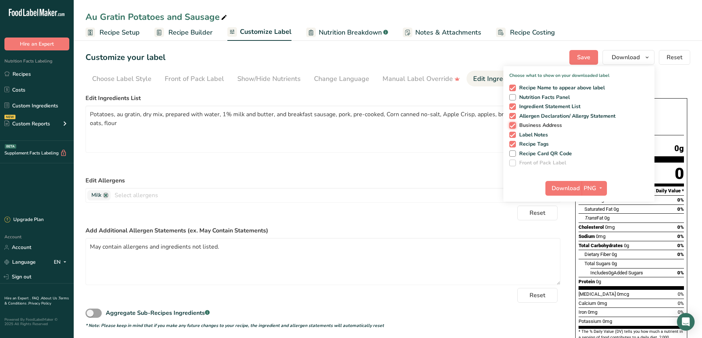
checkbox input "false"
click at [514, 136] on span at bounding box center [512, 135] width 7 height 7
click at [514, 136] on input "Label Notes" at bounding box center [511, 135] width 5 height 5
checkbox input "false"
click at [515, 145] on span at bounding box center [512, 144] width 7 height 7
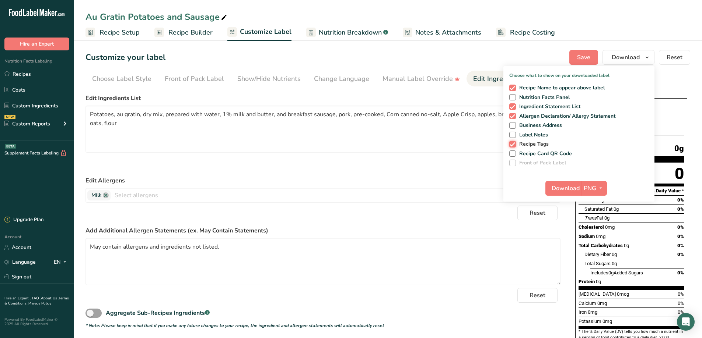
click at [514, 145] on input "Recipe Tags" at bounding box center [511, 144] width 5 height 5
checkbox input "false"
click at [573, 190] on span "Download" at bounding box center [565, 188] width 28 height 9
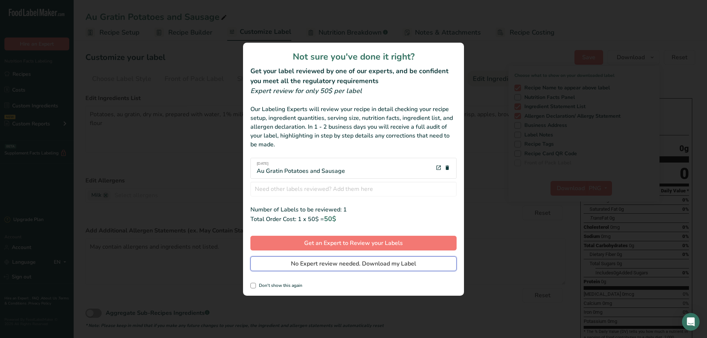
click at [360, 266] on span "No Expert review needed. Download my Label" at bounding box center [353, 264] width 125 height 9
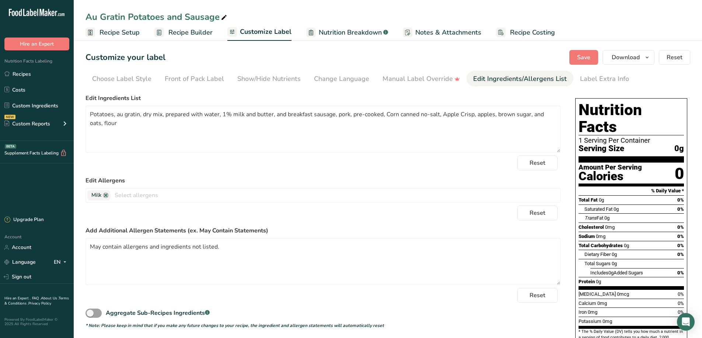
click at [120, 33] on span "Recipe Setup" at bounding box center [119, 33] width 40 height 10
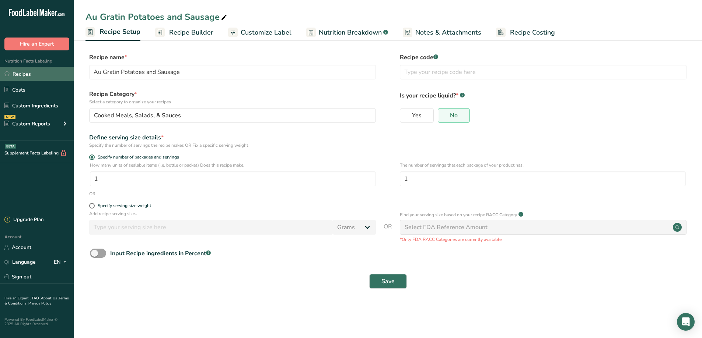
click at [17, 73] on link "Recipes" at bounding box center [37, 74] width 74 height 14
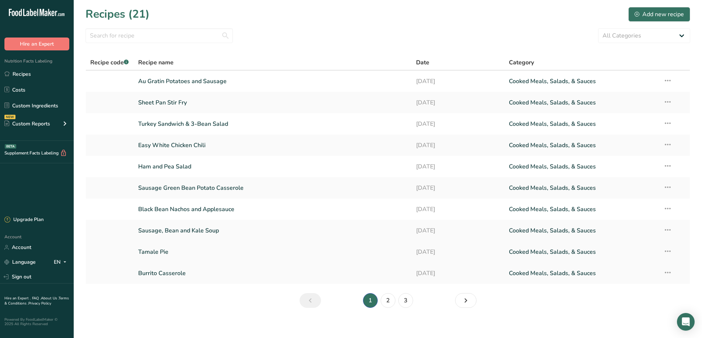
scroll to position [5, 0]
